Goal: Information Seeking & Learning: Learn about a topic

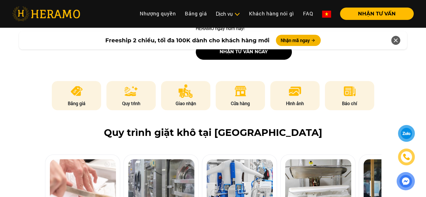
scroll to position [130, 0]
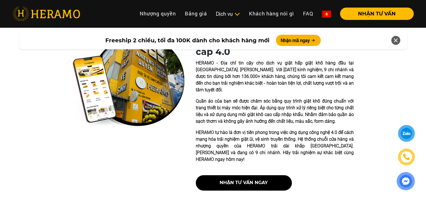
drag, startPoint x: 331, startPoint y: 127, endPoint x: 328, endPoint y: 126, distance: 3.1
drag, startPoint x: 328, startPoint y: 126, endPoint x: 317, endPoint y: 126, distance: 11.5
drag, startPoint x: 317, startPoint y: 126, endPoint x: 311, endPoint y: 124, distance: 6.4
drag, startPoint x: 311, startPoint y: 124, endPoint x: 224, endPoint y: 144, distance: 88.9
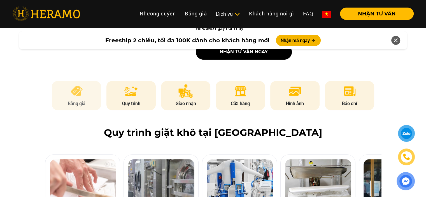
click at [87, 85] on li "Bảng giá" at bounding box center [76, 95] width 49 height 29
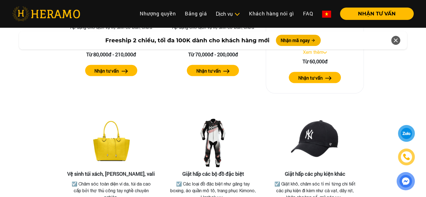
scroll to position [1069, 0]
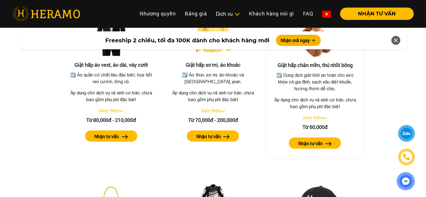
click at [325, 137] on button "Nhận tư vấn" at bounding box center [315, 142] width 52 height 11
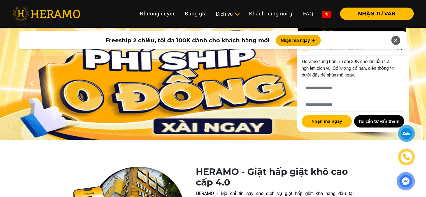
scroll to position [196, 0]
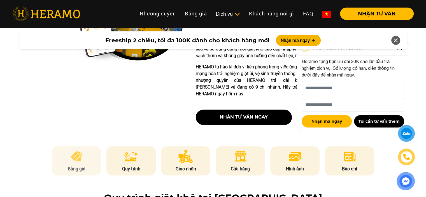
click at [72, 149] on img at bounding box center [77, 155] width 14 height 13
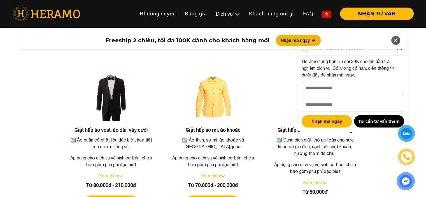
click at [397, 41] on icon at bounding box center [395, 40] width 7 height 10
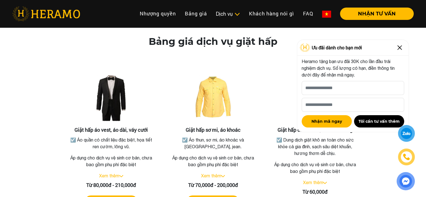
click at [399, 49] on img at bounding box center [399, 47] width 9 height 9
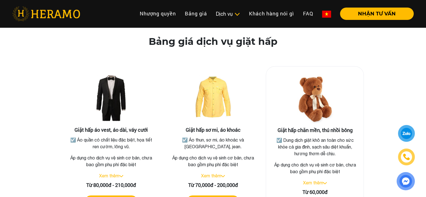
scroll to position [1069, 0]
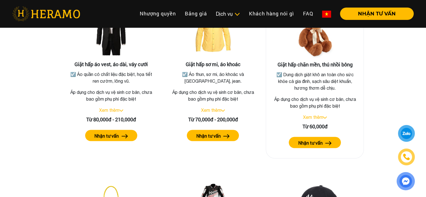
click at [323, 114] on link "Xem thêm" at bounding box center [313, 116] width 20 height 5
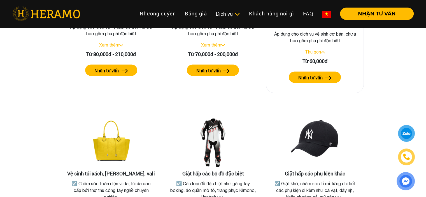
scroll to position [939, 0]
